Goal: Check status: Check status

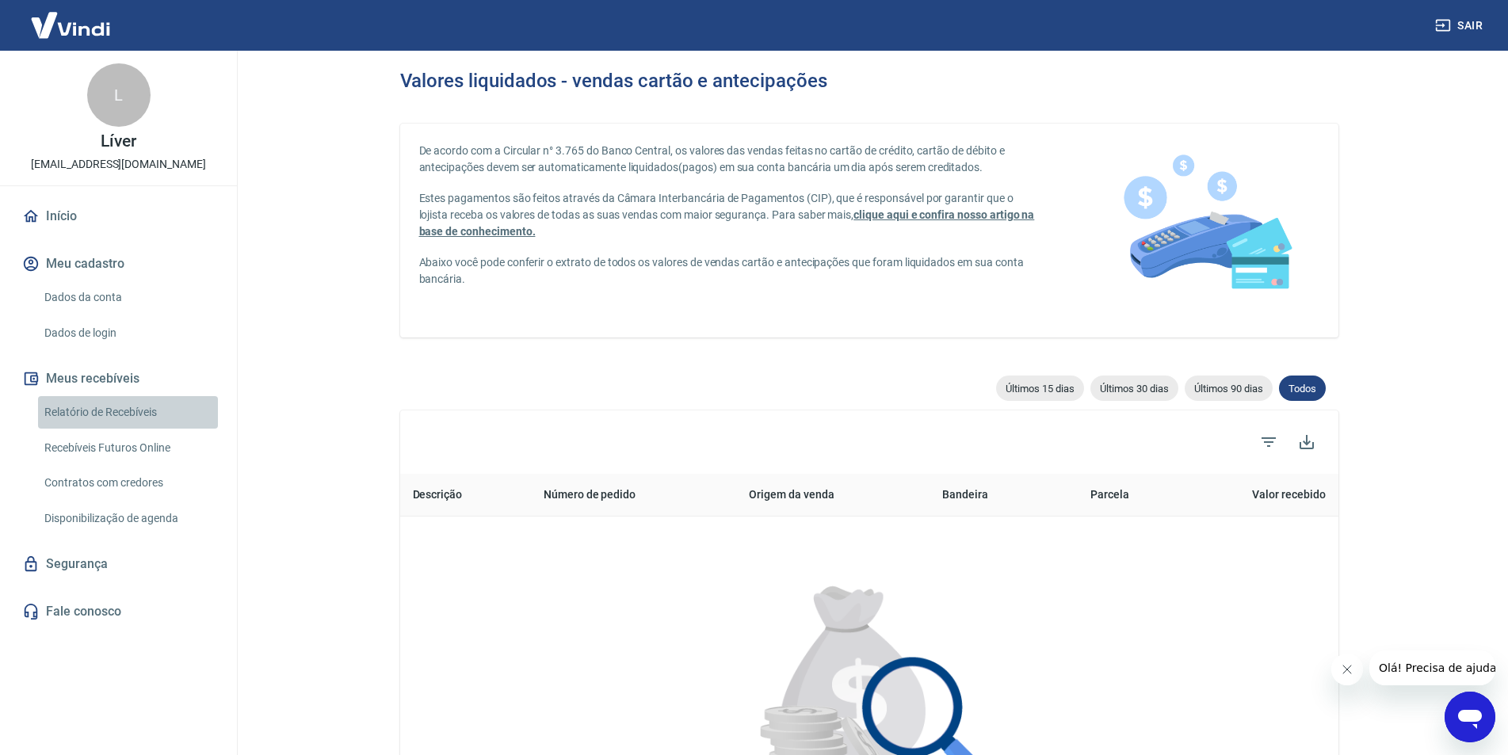
click at [92, 408] on link "Relatório de Recebíveis" at bounding box center [128, 412] width 180 height 32
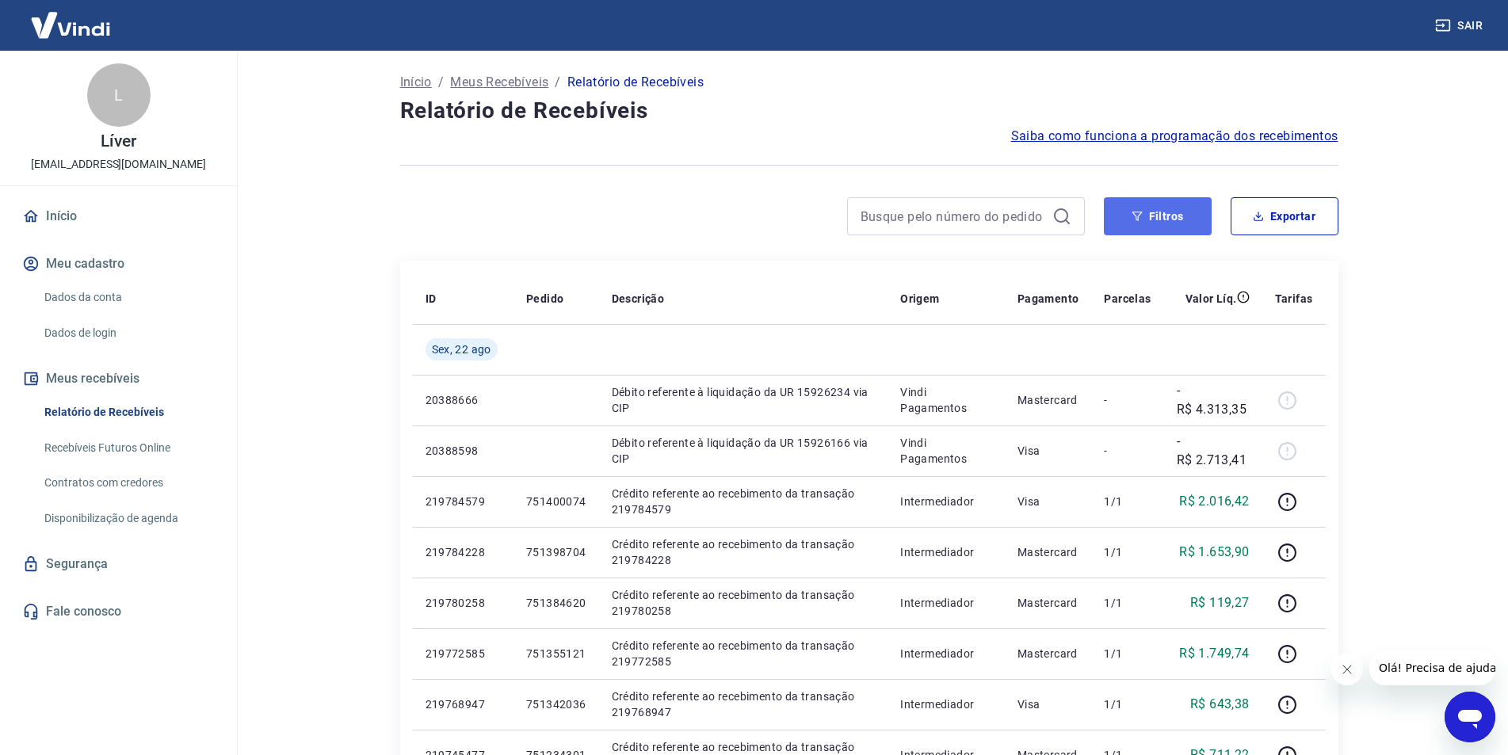
click at [1164, 214] on button "Filtros" at bounding box center [1158, 216] width 108 height 38
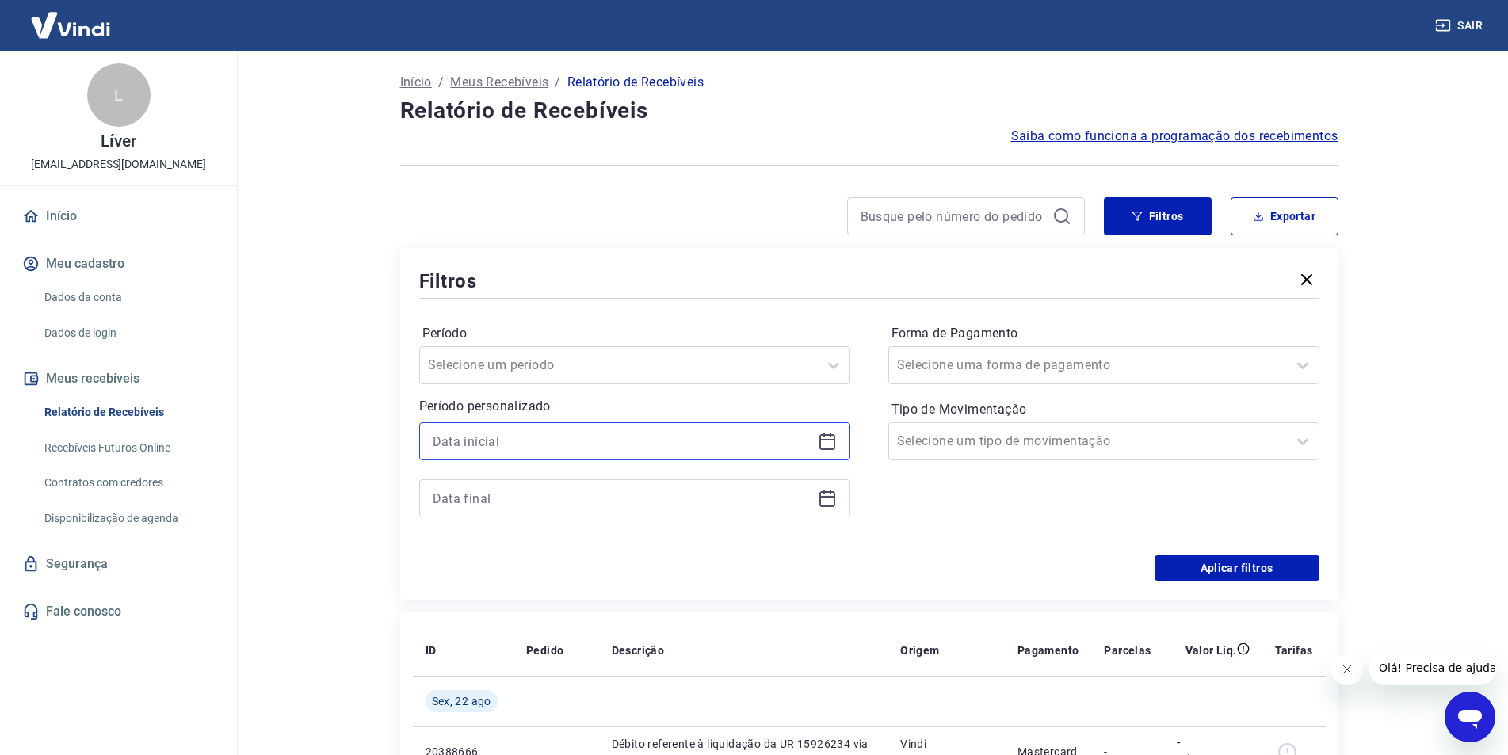
click at [510, 448] on input at bounding box center [622, 441] width 379 height 24
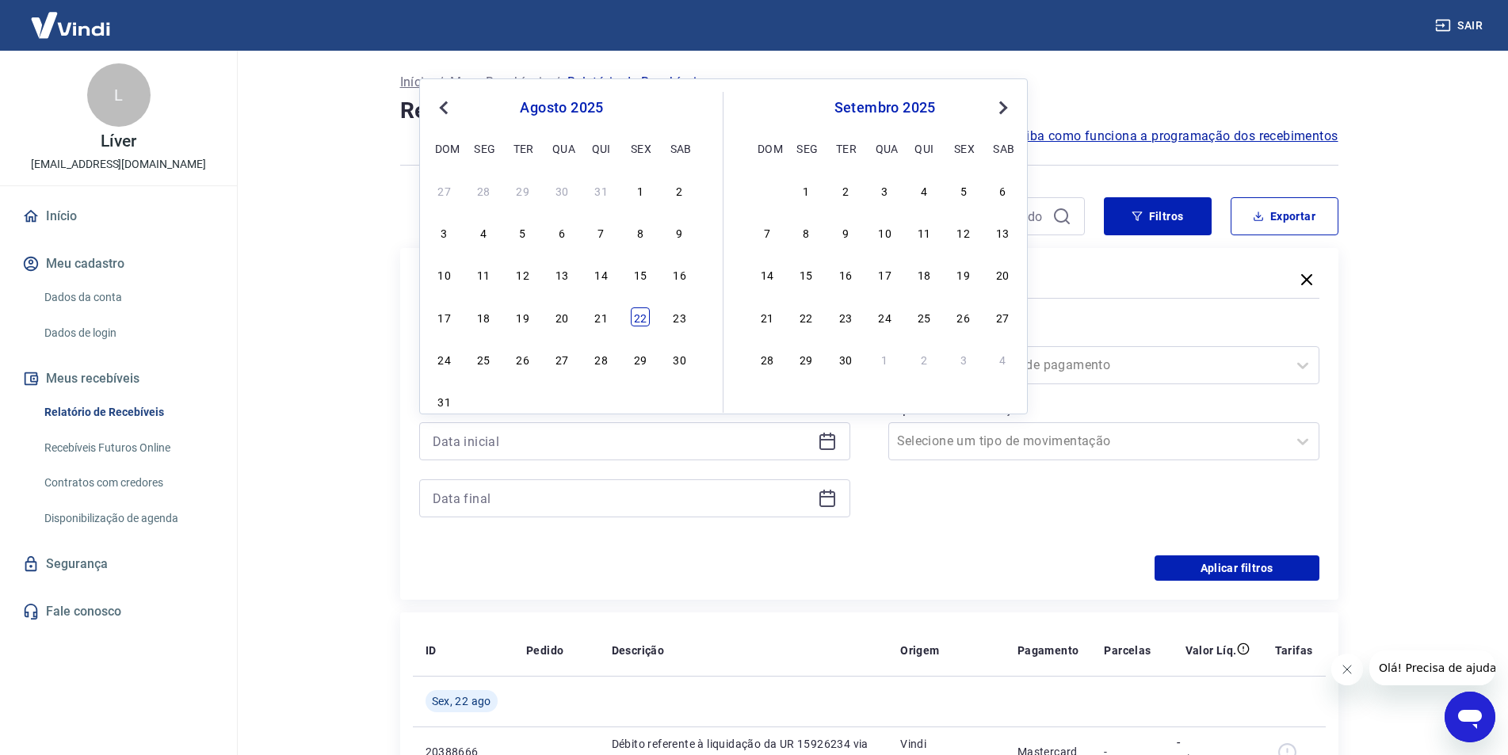
click at [635, 314] on div "22" at bounding box center [640, 316] width 19 height 19
click at [636, 314] on div "Período Selecione um período Período personalizado Previous Month Next Month [D…" at bounding box center [869, 429] width 900 height 254
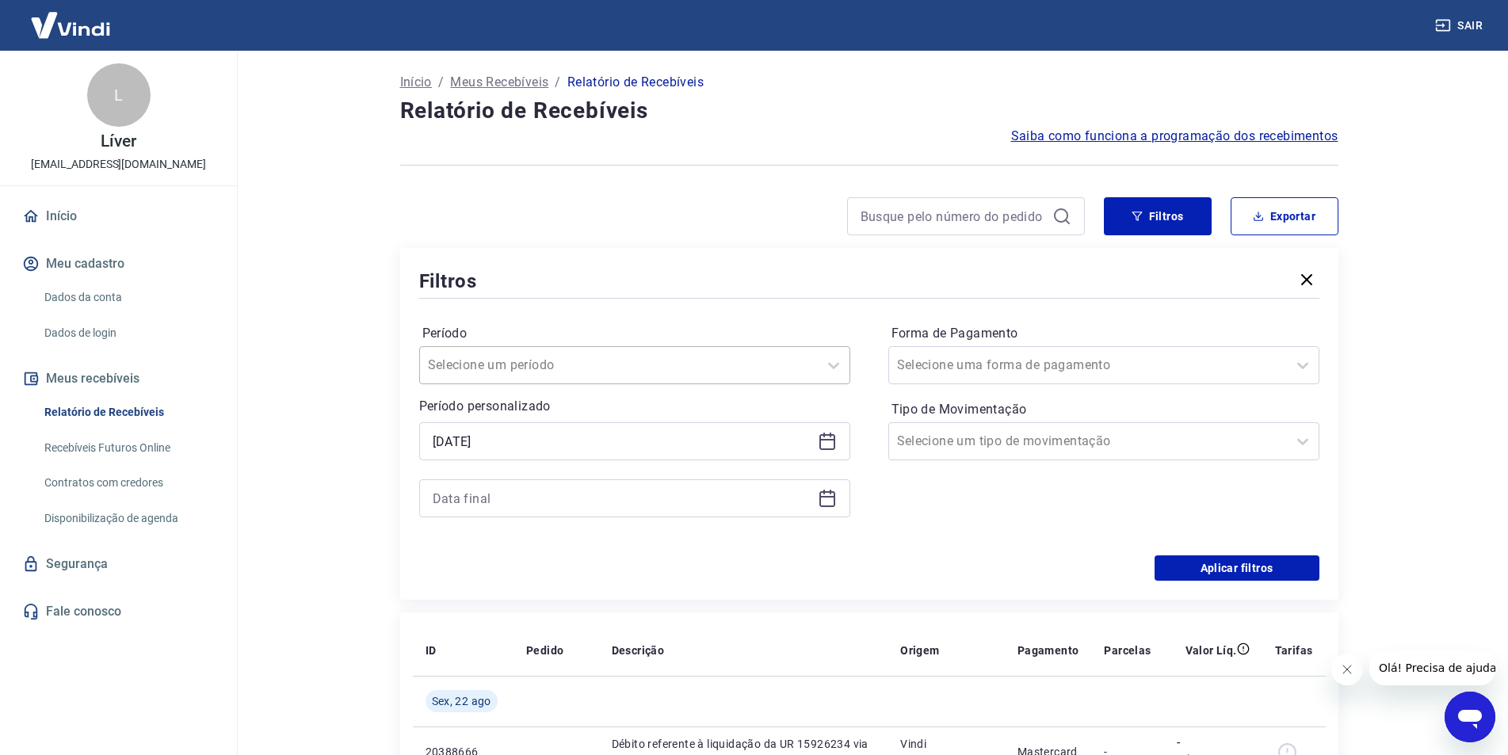
type input "[DATE]"
click at [547, 503] on input at bounding box center [622, 498] width 379 height 24
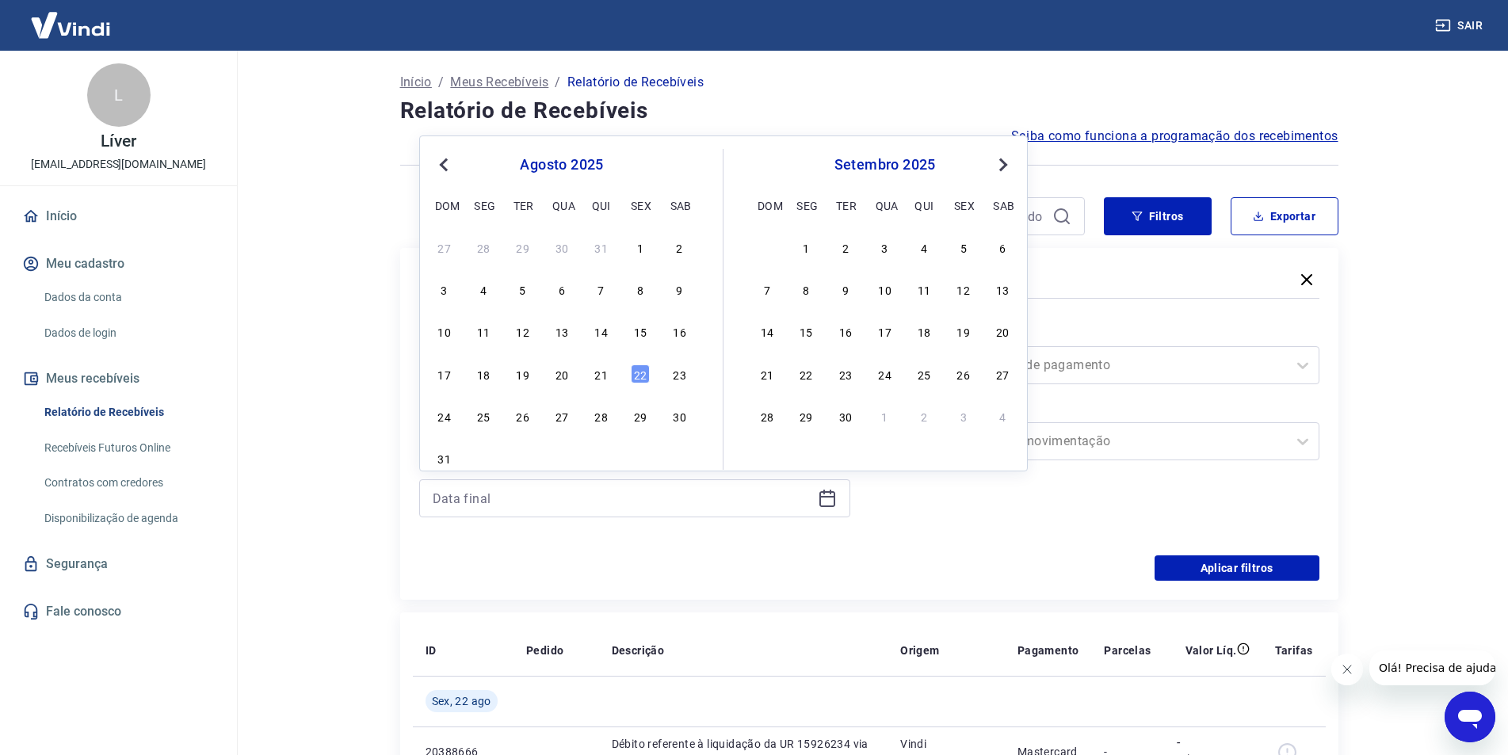
click at [636, 365] on div "22" at bounding box center [640, 373] width 19 height 19
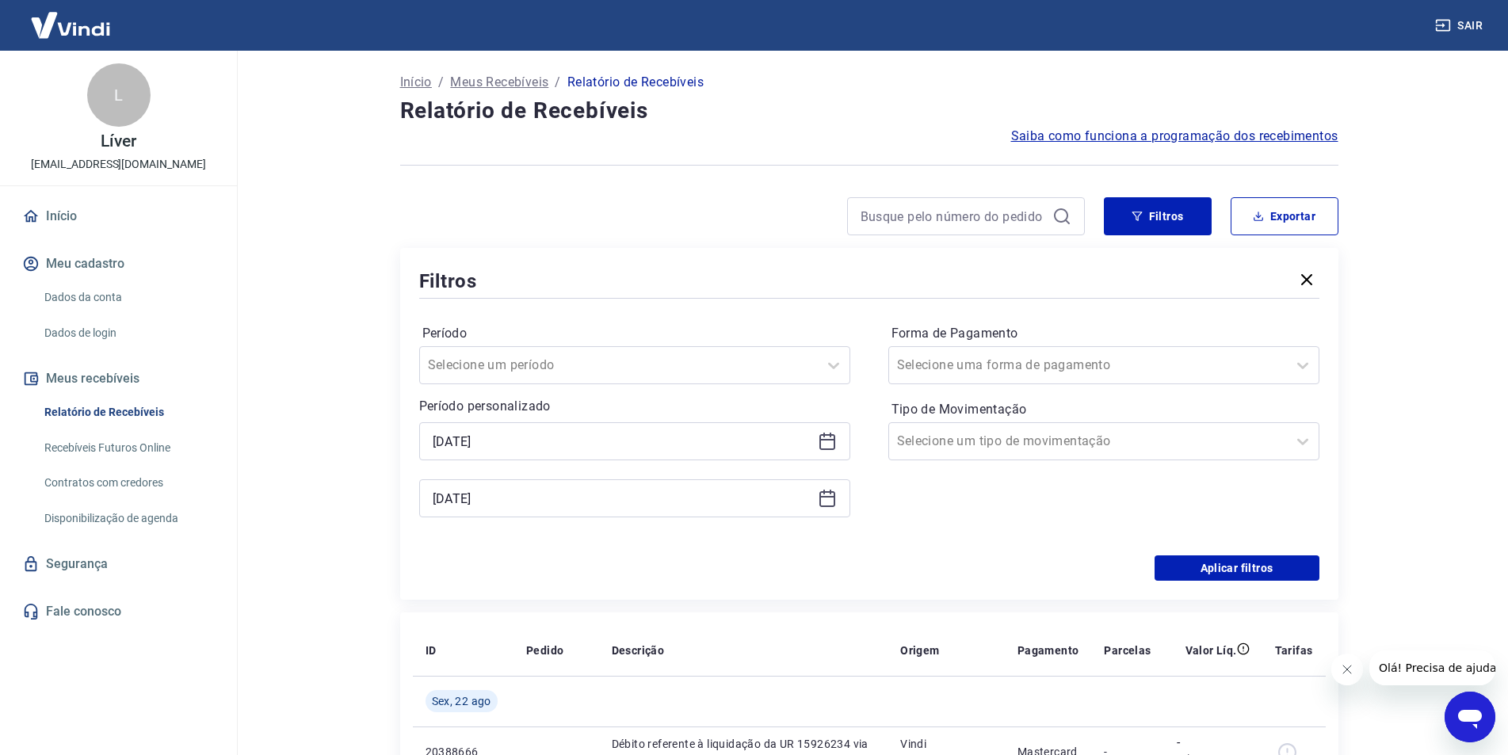
type input "[DATE]"
click at [1252, 570] on button "Aplicar filtros" at bounding box center [1236, 567] width 165 height 25
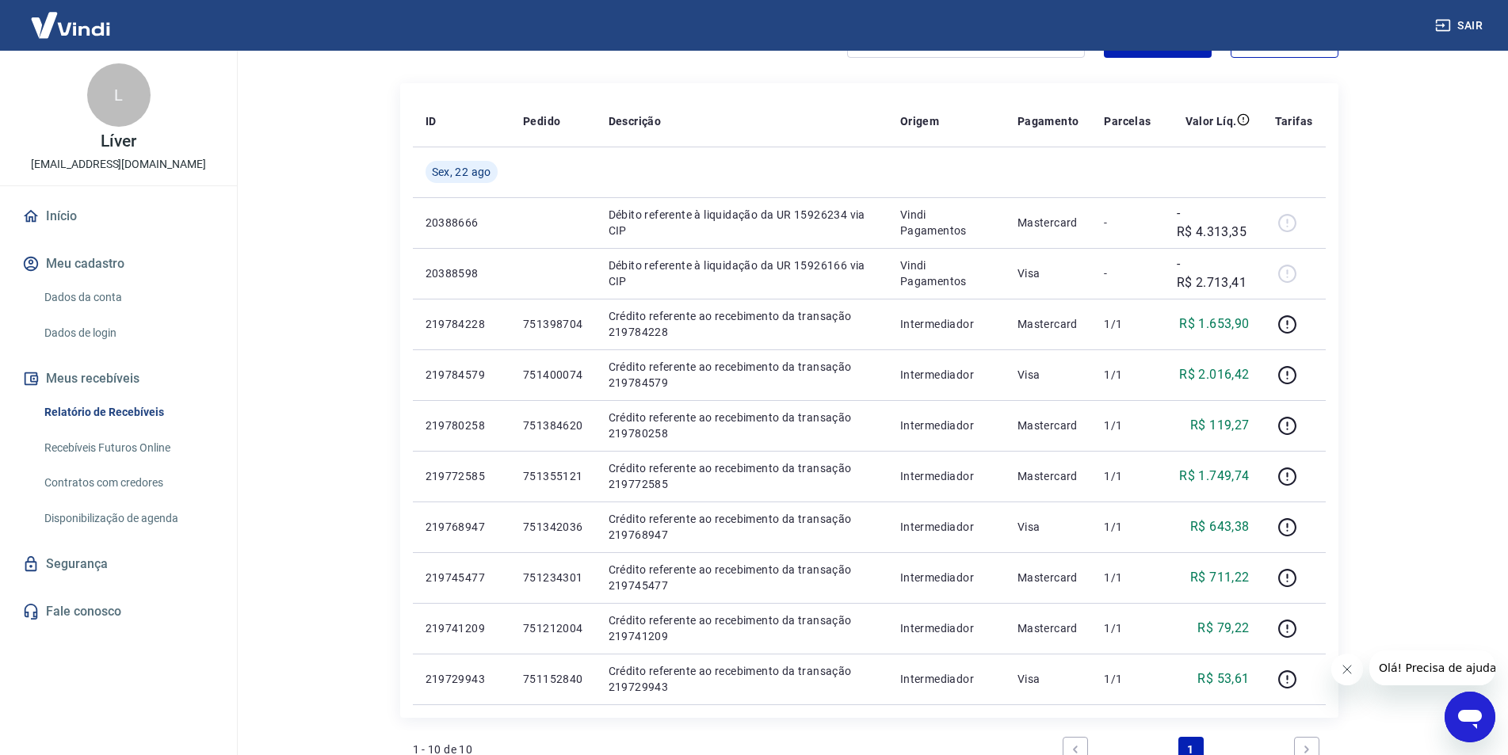
scroll to position [238, 0]
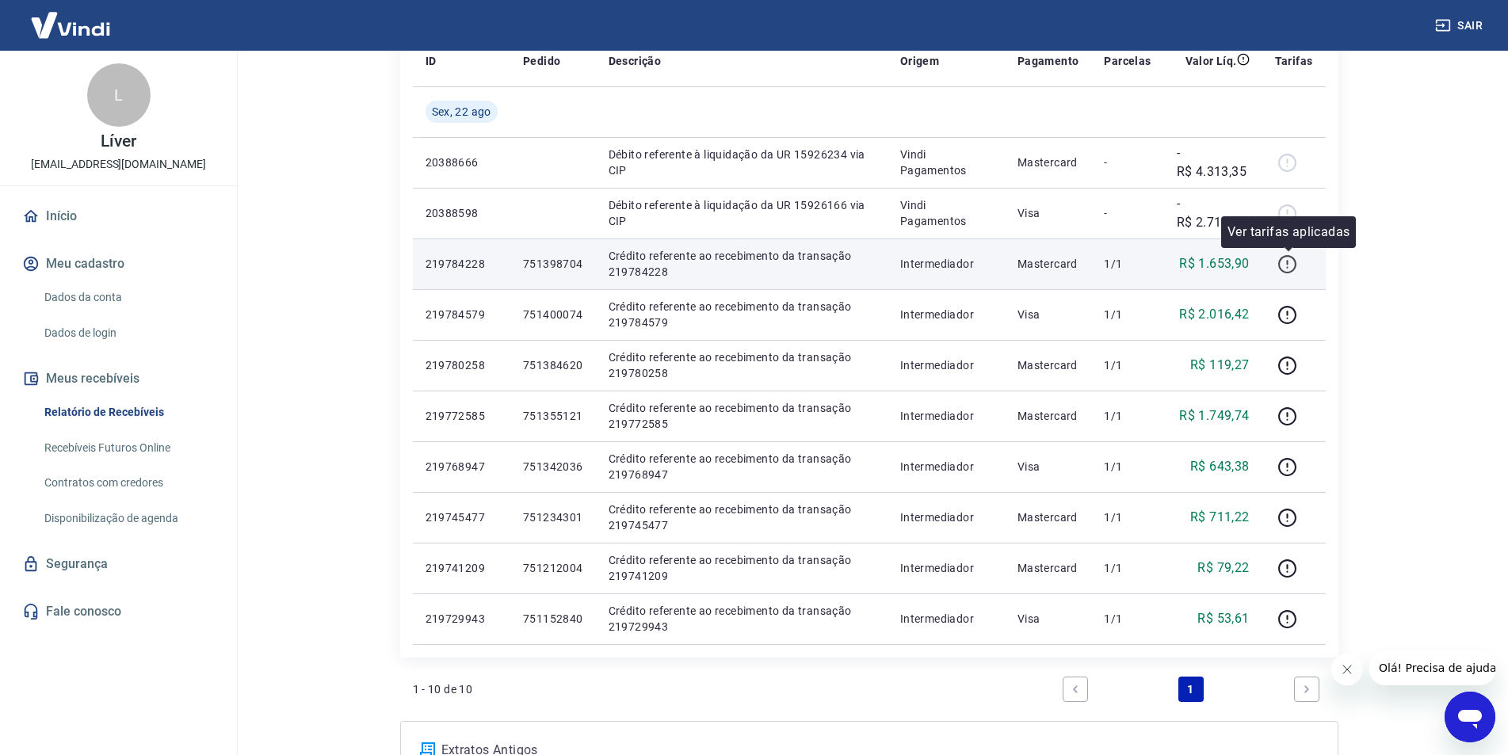
click at [1288, 267] on icon "button" at bounding box center [1288, 267] width 2 height 2
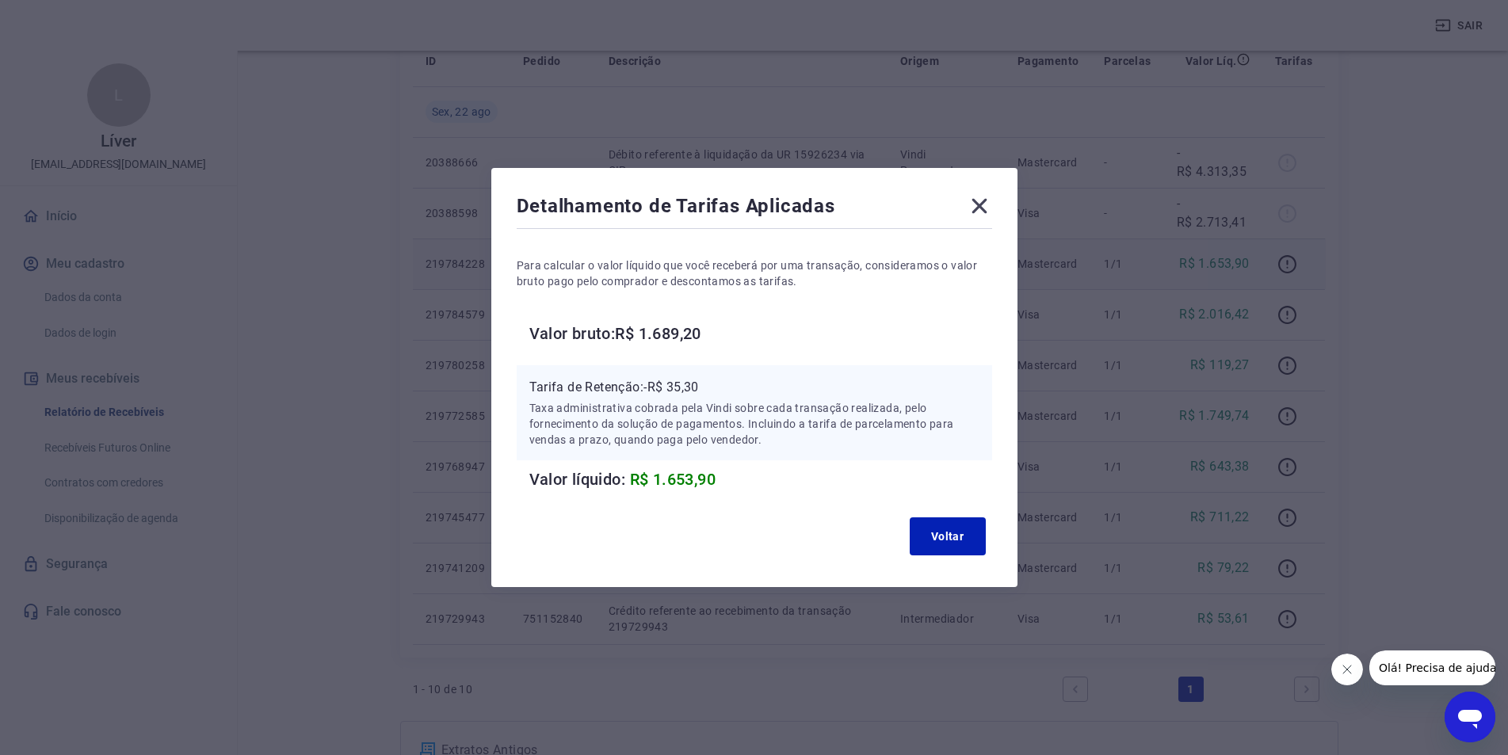
click at [985, 207] on icon at bounding box center [978, 206] width 15 height 15
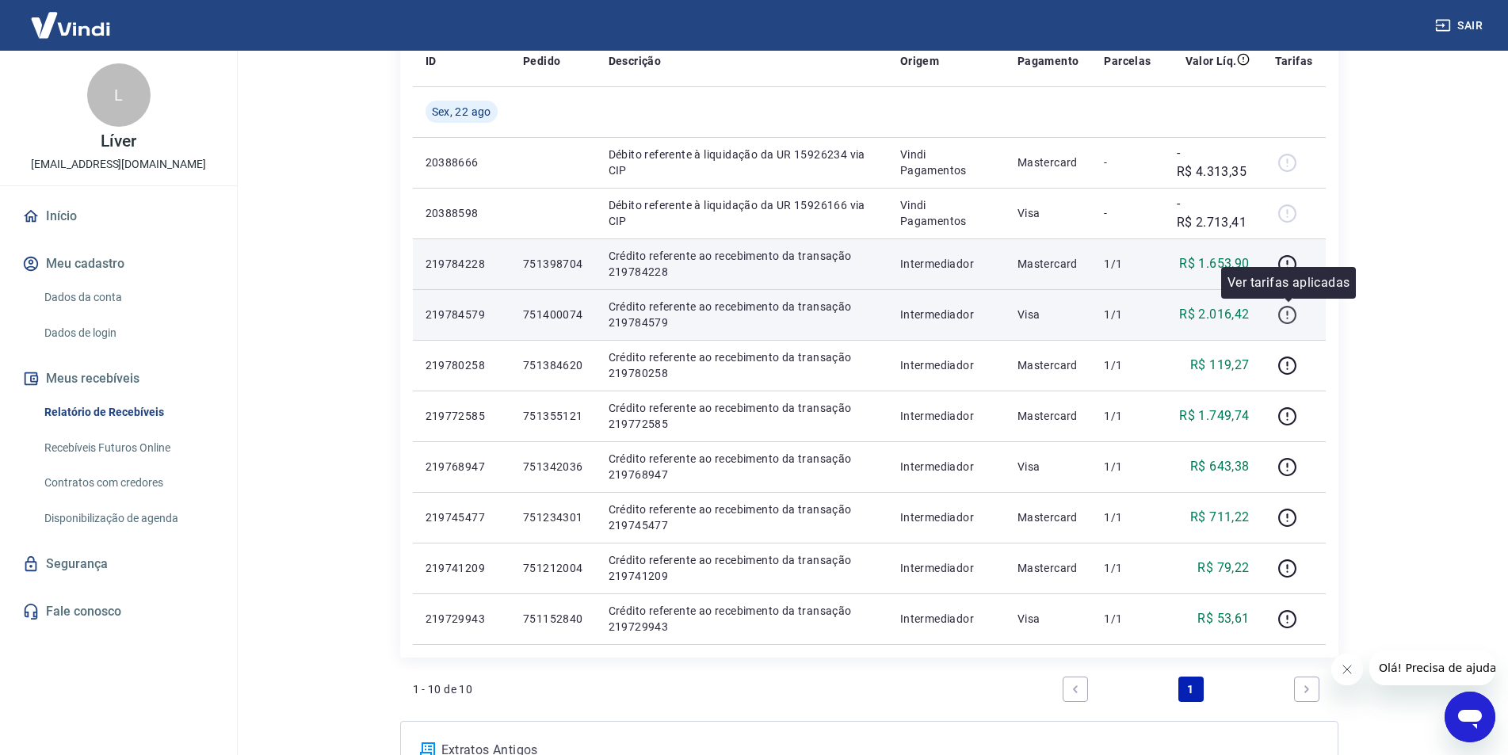
click at [1288, 315] on icon "button" at bounding box center [1287, 315] width 20 height 20
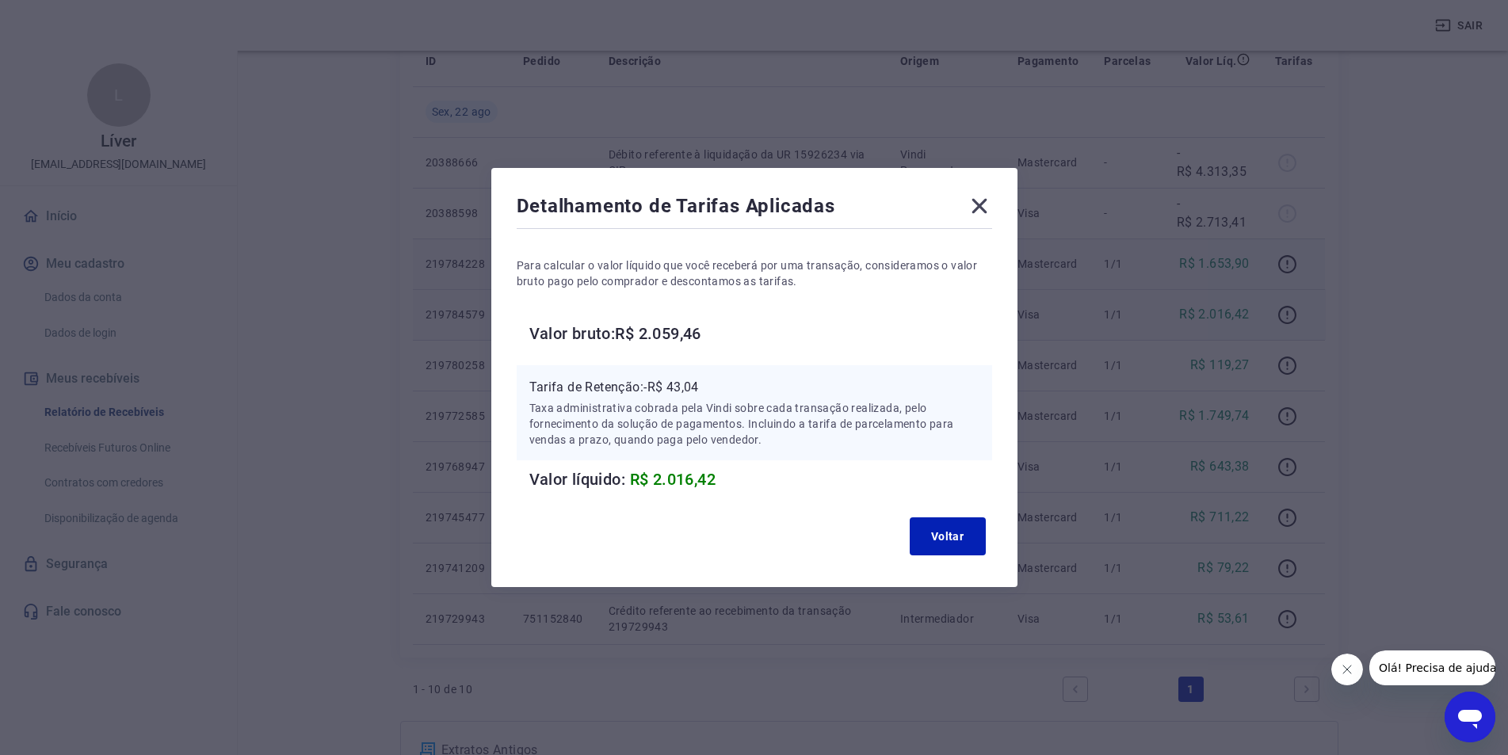
click at [985, 212] on icon at bounding box center [979, 205] width 25 height 25
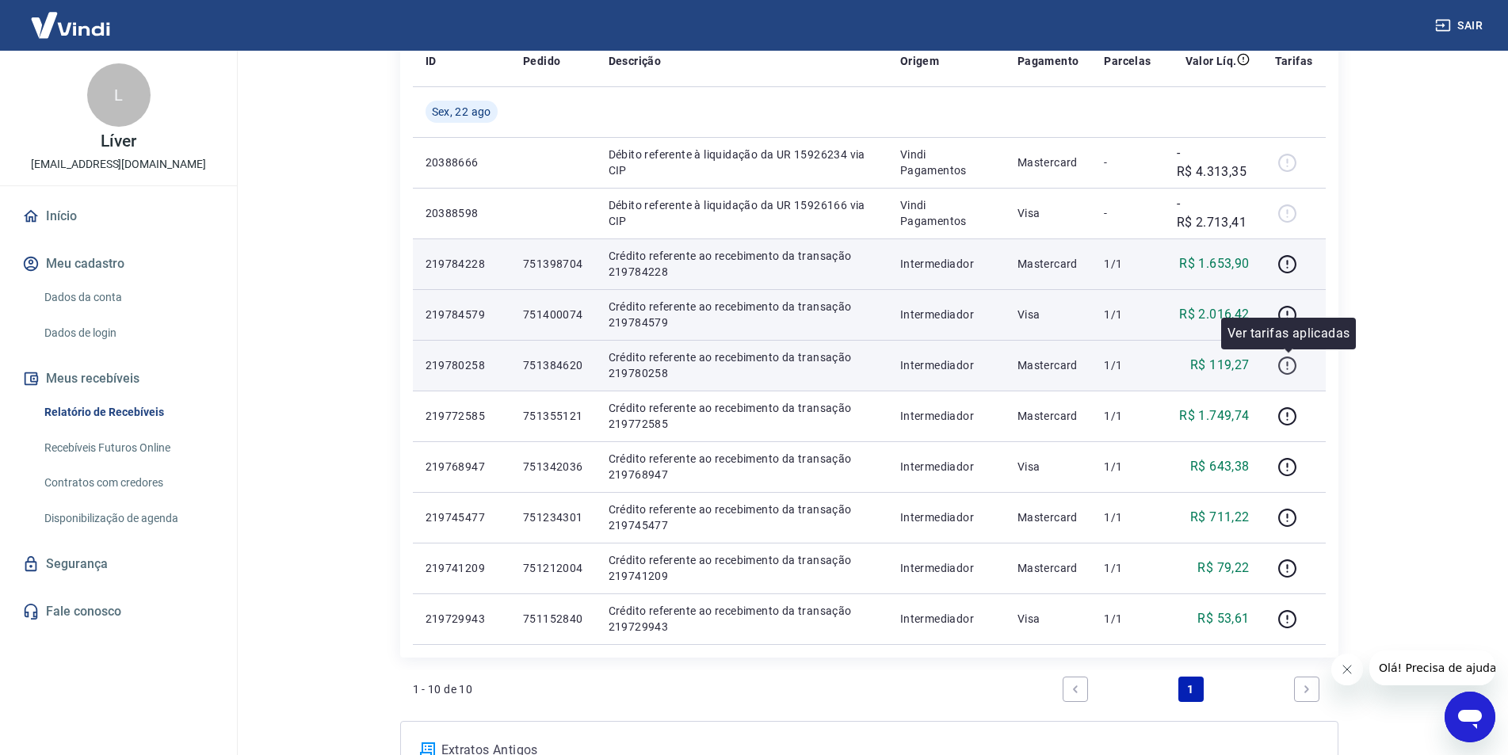
click at [1294, 373] on icon "button" at bounding box center [1287, 366] width 20 height 20
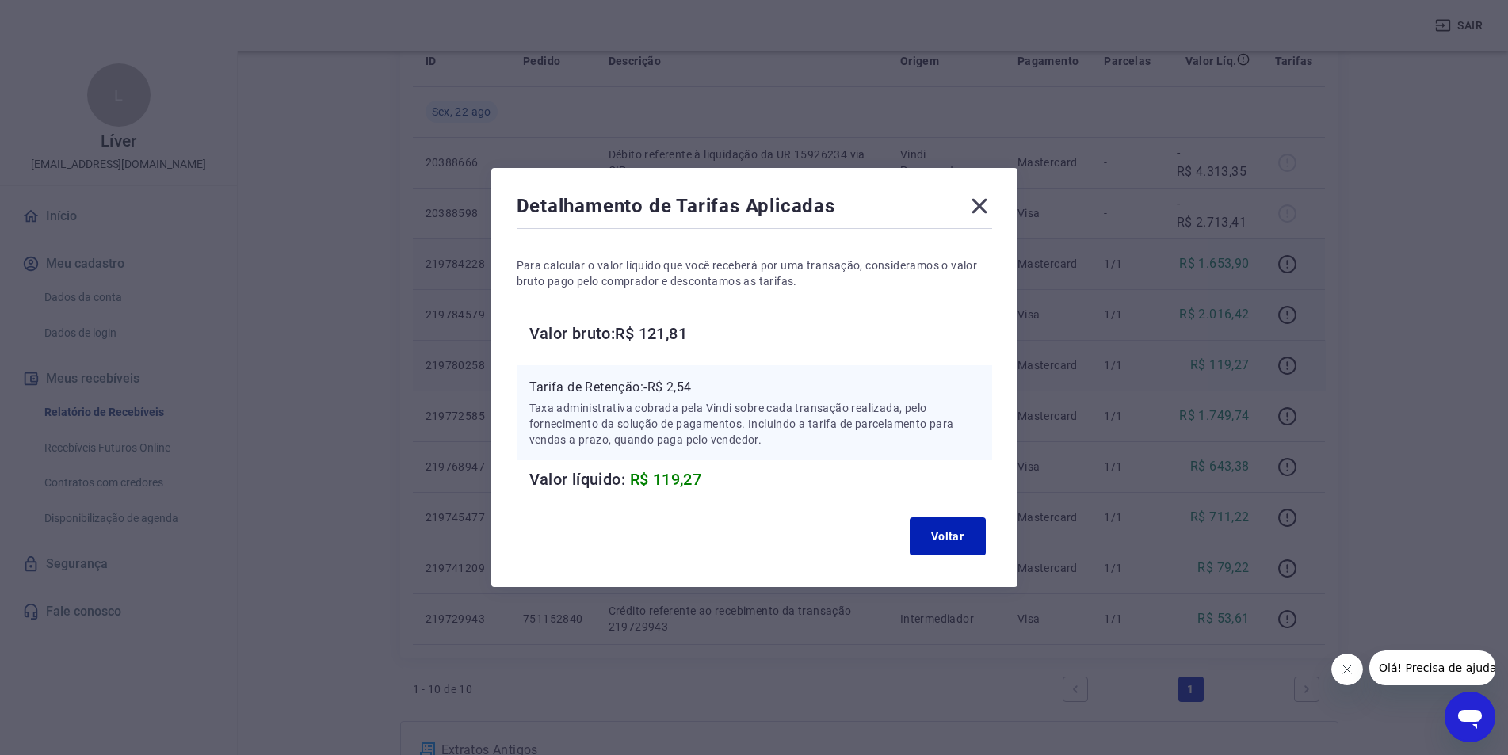
click at [982, 205] on icon at bounding box center [979, 205] width 25 height 25
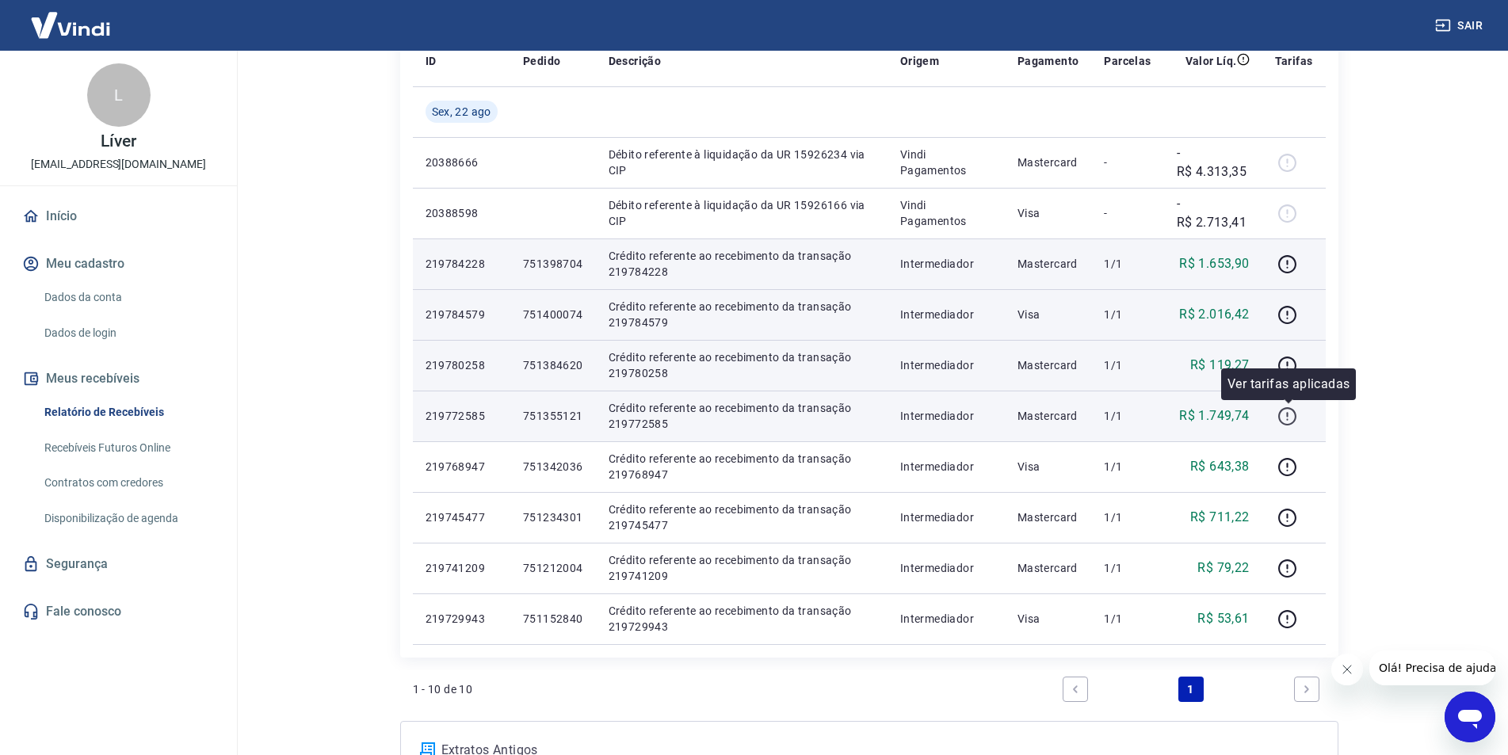
click at [1292, 416] on icon "button" at bounding box center [1287, 416] width 20 height 20
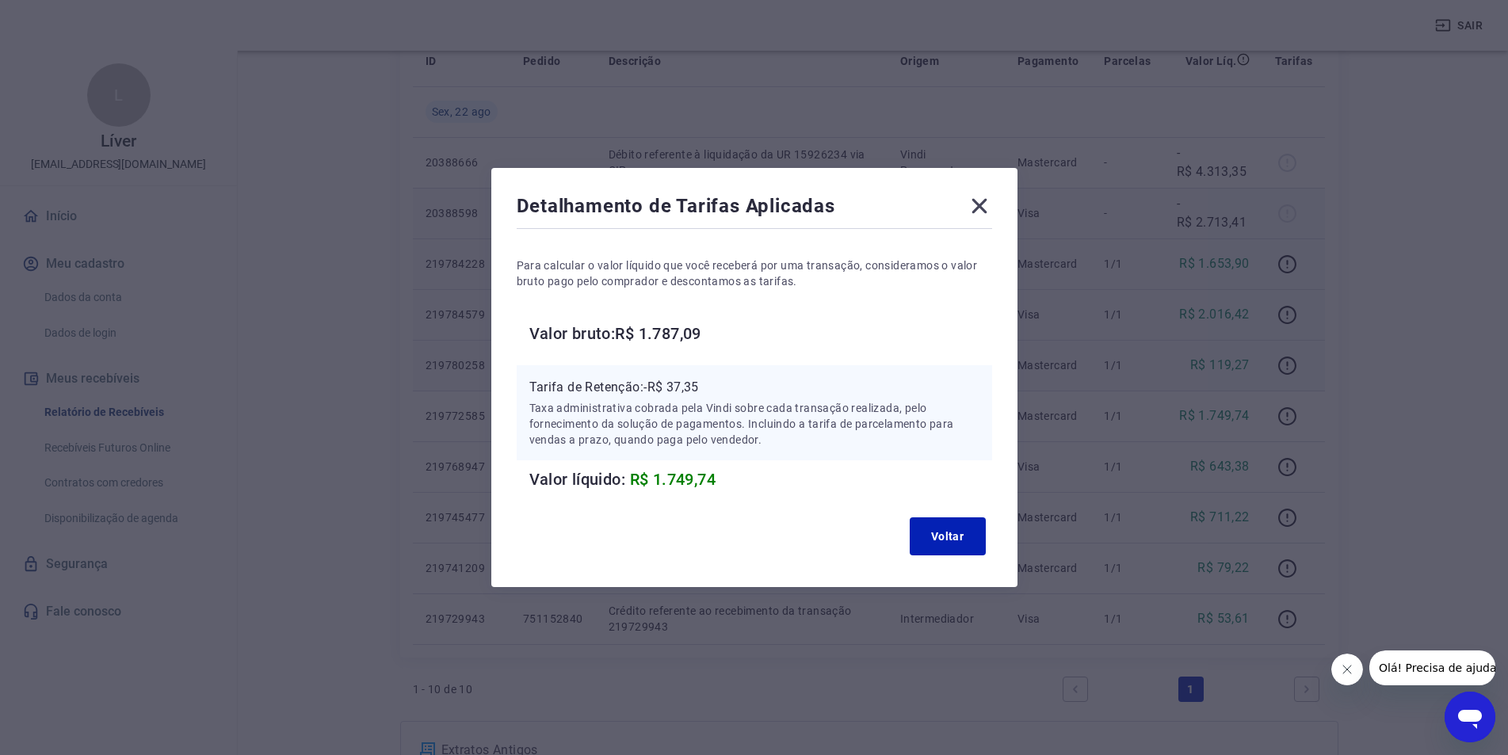
click at [988, 206] on icon at bounding box center [979, 205] width 25 height 25
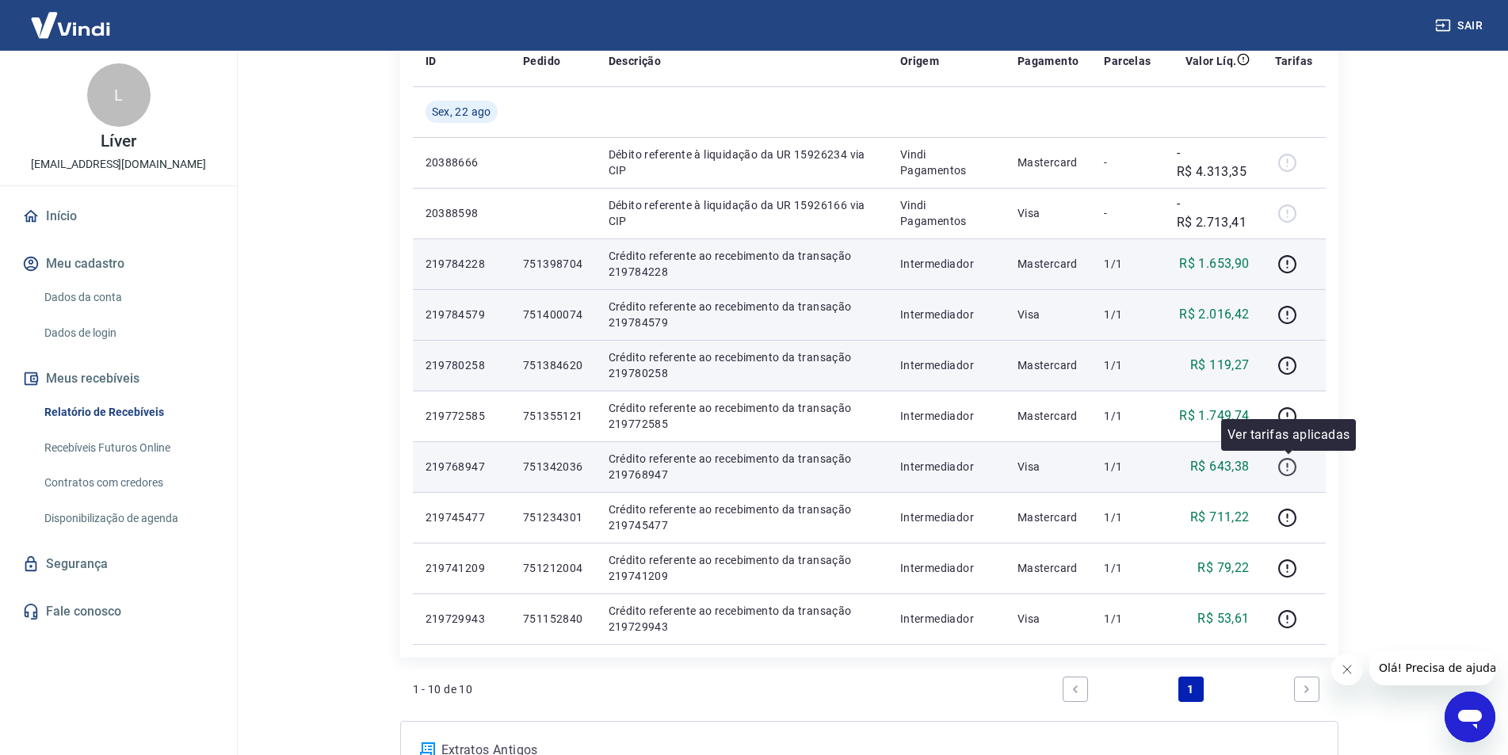
click at [1284, 467] on icon "button" at bounding box center [1287, 467] width 20 height 20
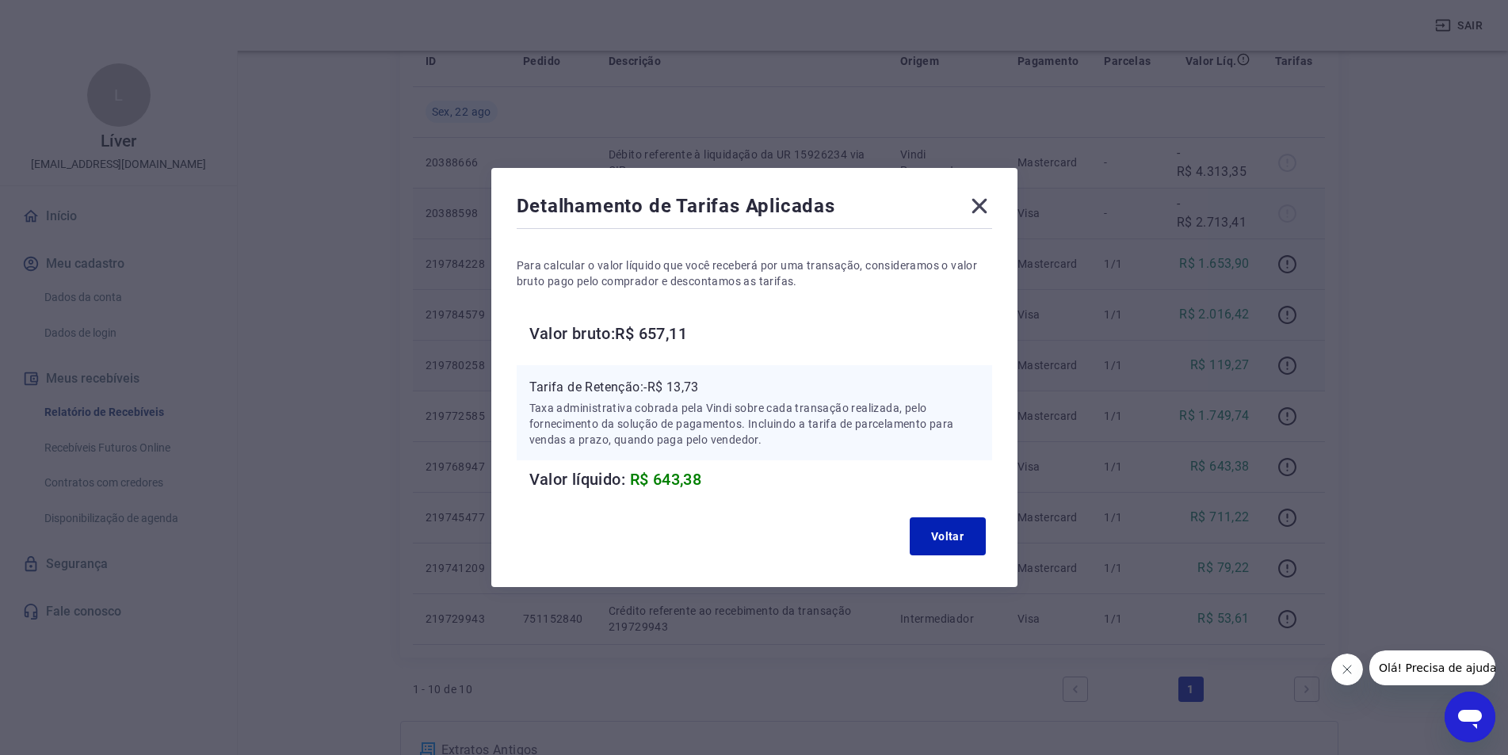
click at [986, 202] on icon at bounding box center [978, 206] width 15 height 15
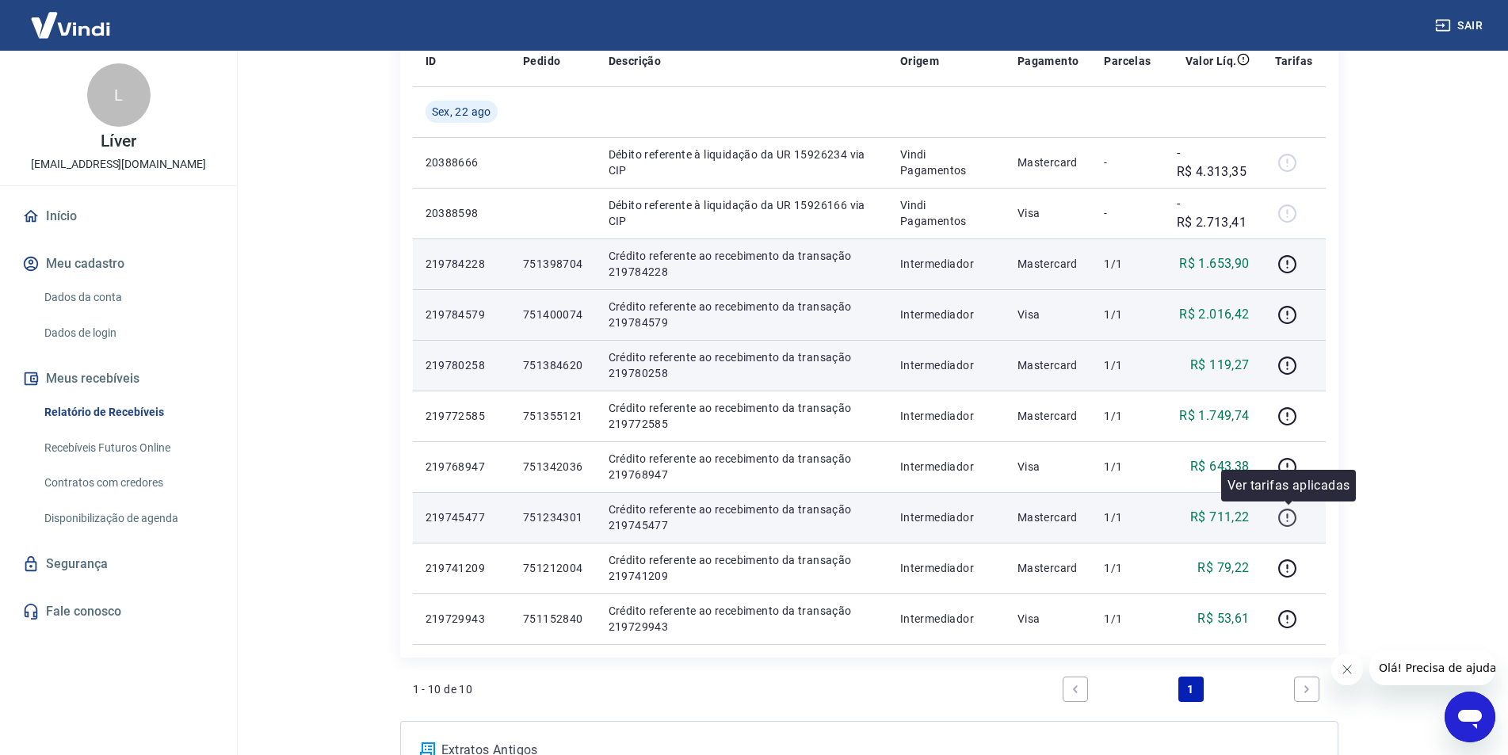
click at [1284, 518] on icon "button" at bounding box center [1287, 518] width 20 height 20
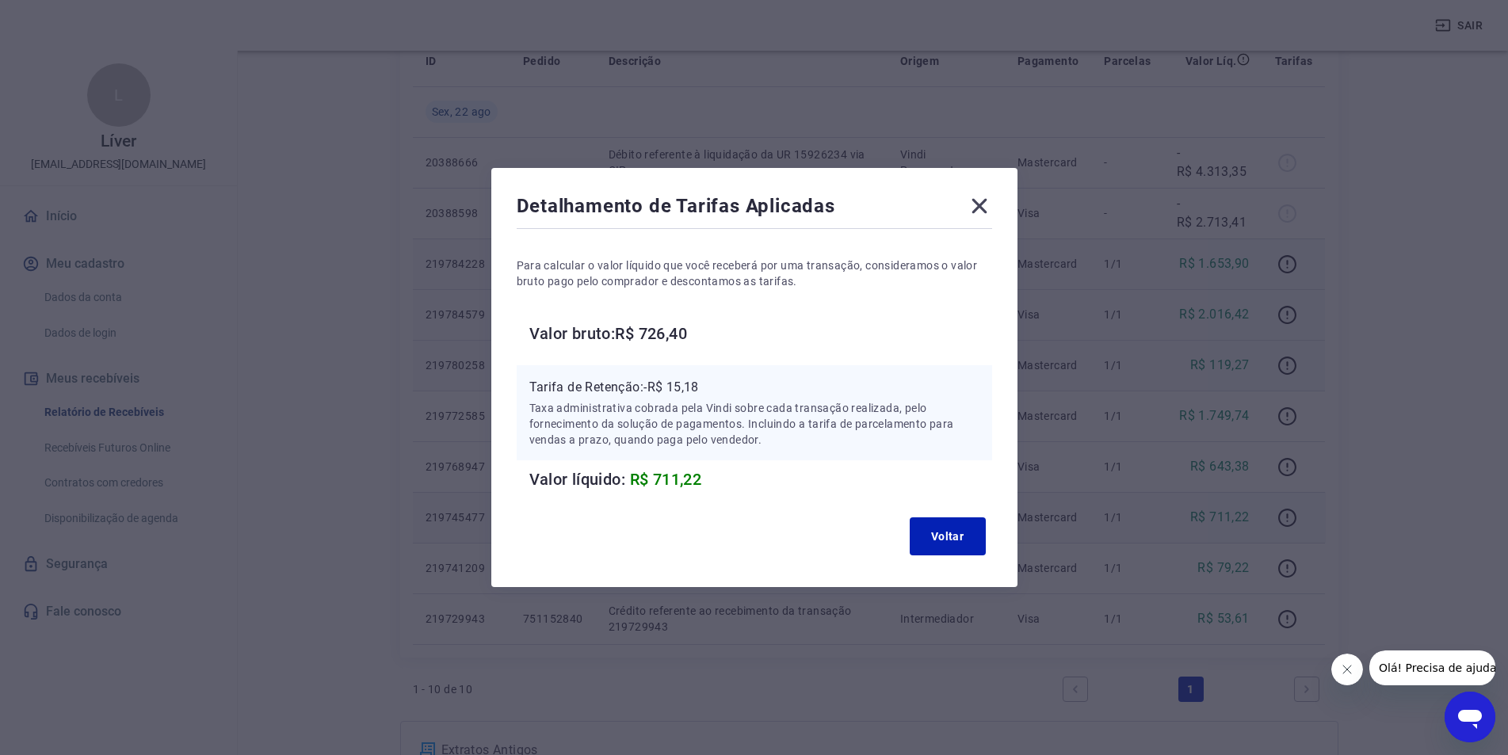
click at [986, 211] on icon at bounding box center [978, 206] width 15 height 15
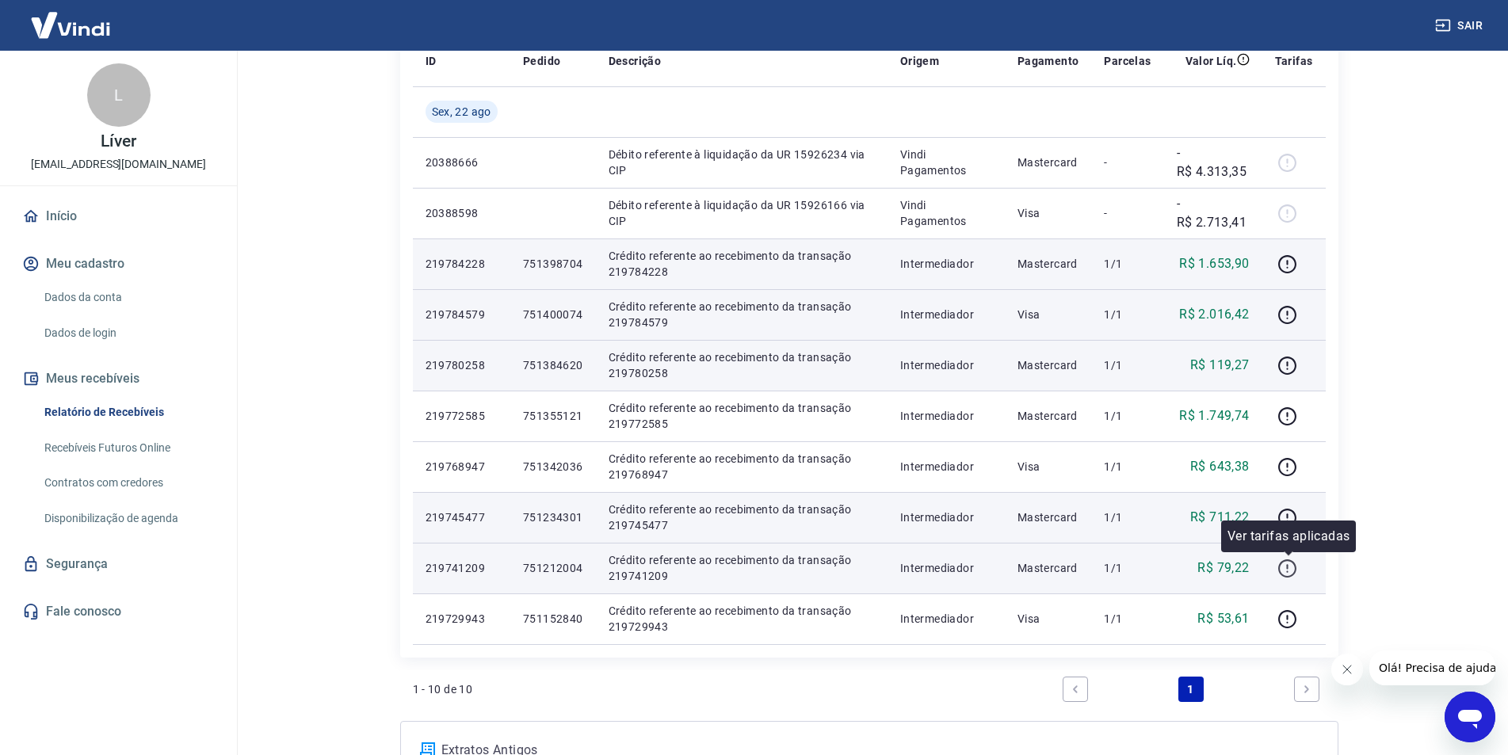
click at [1280, 567] on icon "button" at bounding box center [1287, 568] width 18 height 18
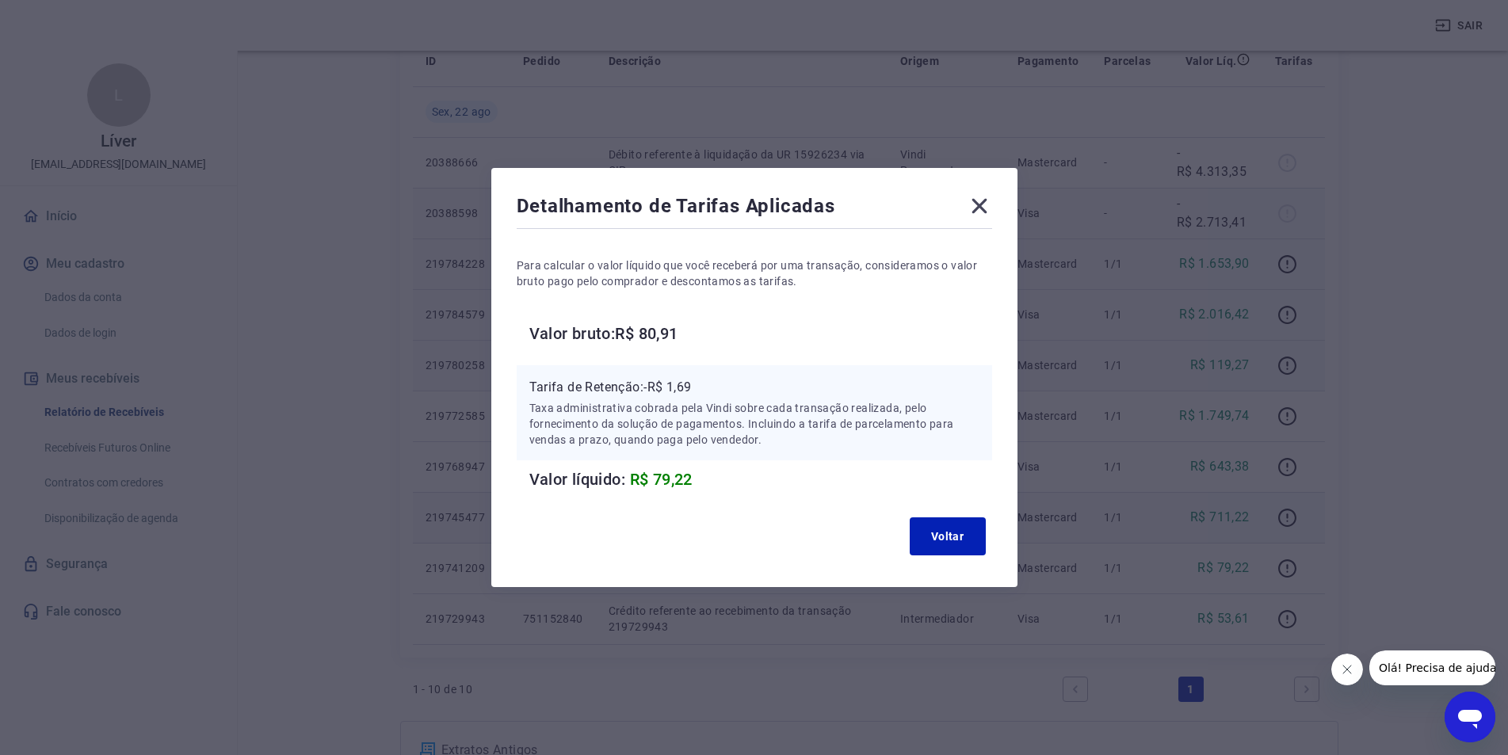
click at [986, 202] on icon at bounding box center [979, 205] width 25 height 25
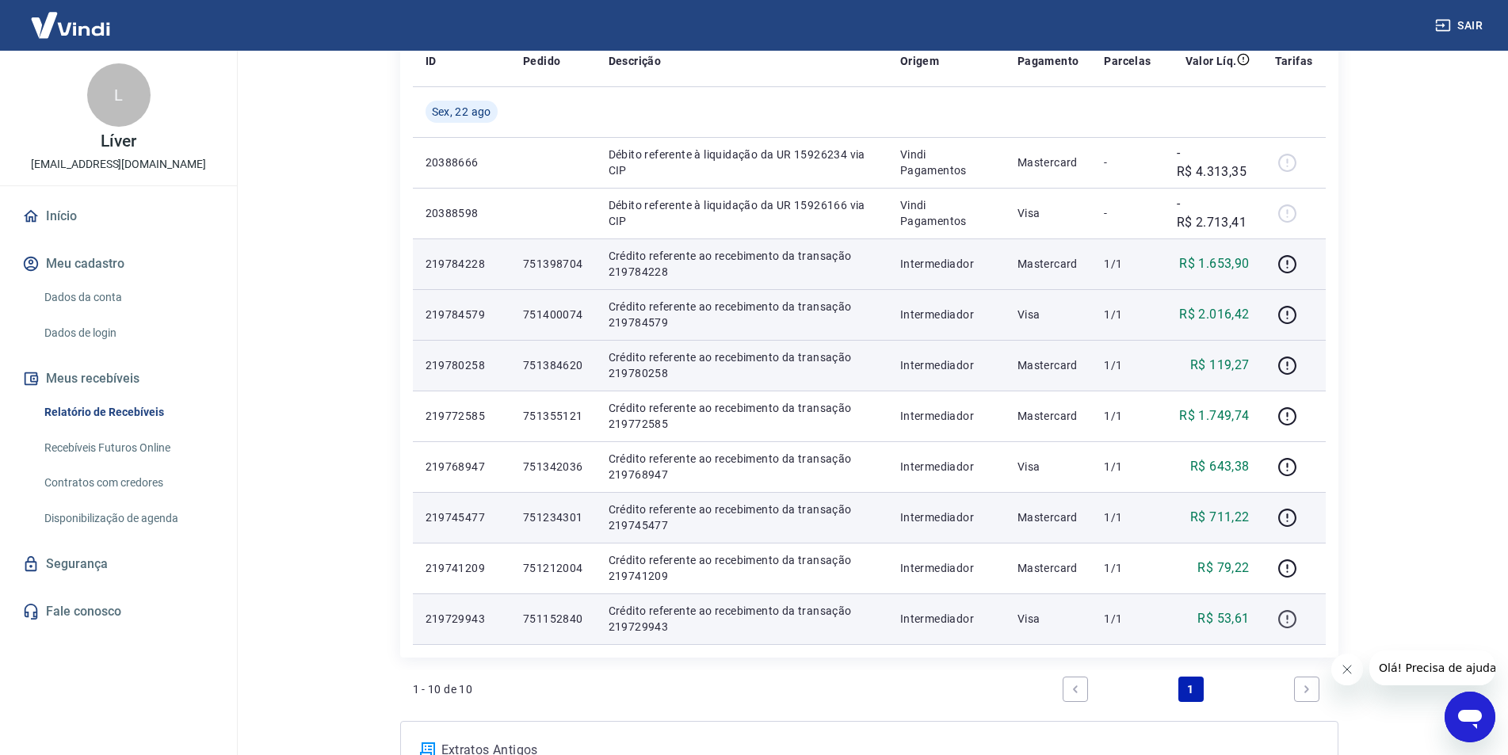
click at [1293, 620] on icon "button" at bounding box center [1287, 619] width 20 height 20
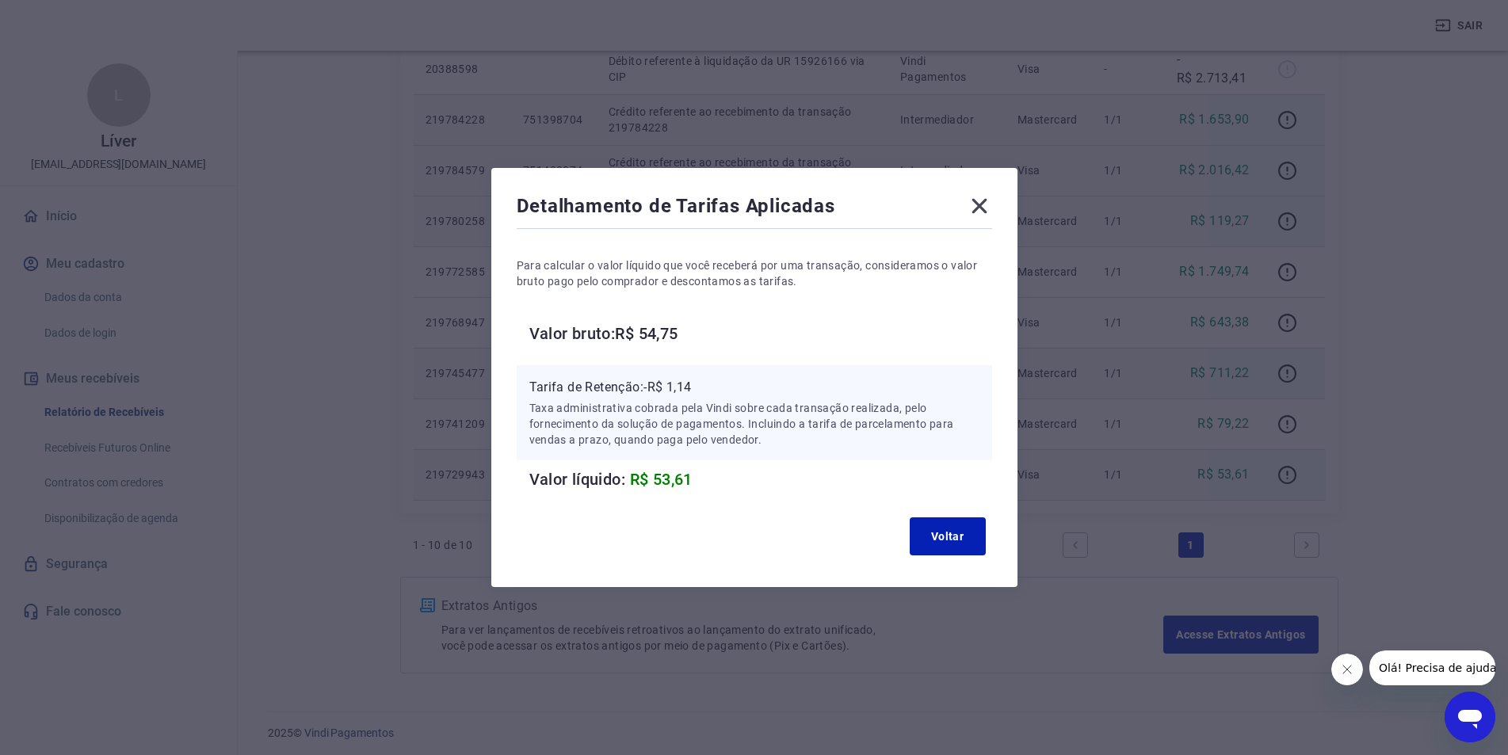
scroll to position [387, 0]
click at [986, 203] on icon at bounding box center [979, 205] width 25 height 25
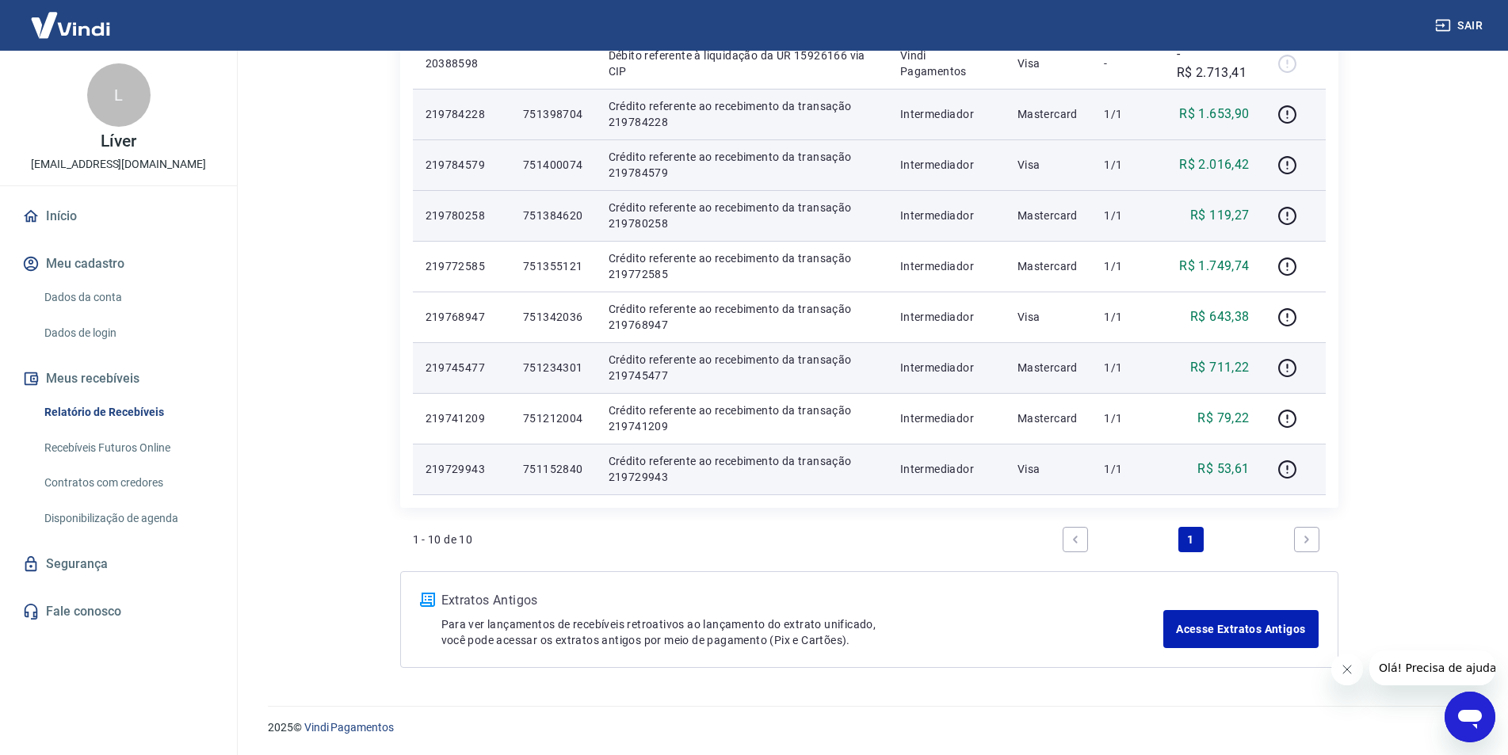
click at [1307, 540] on icon "Next page" at bounding box center [1306, 539] width 5 height 7
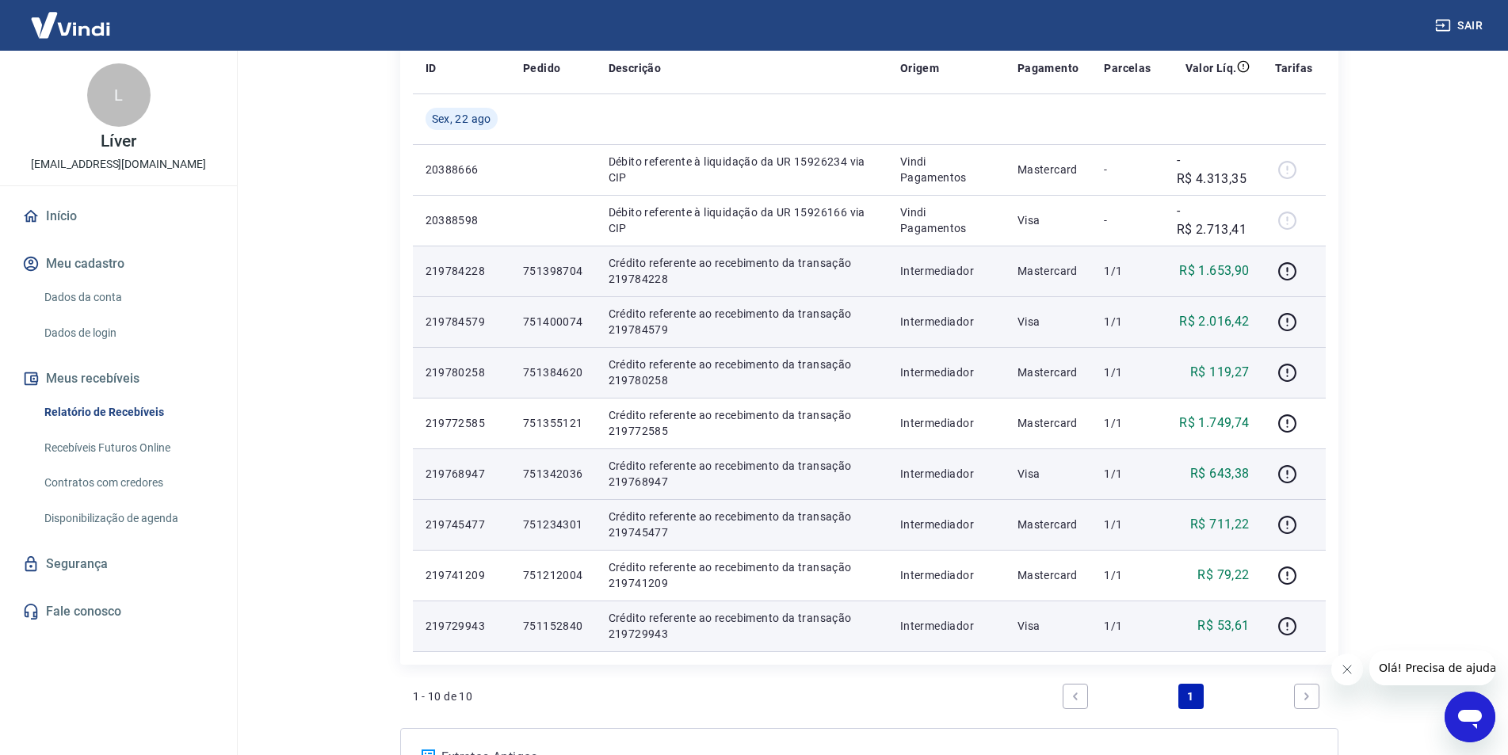
scroll to position [229, 0]
